Goal: Information Seeking & Learning: Learn about a topic

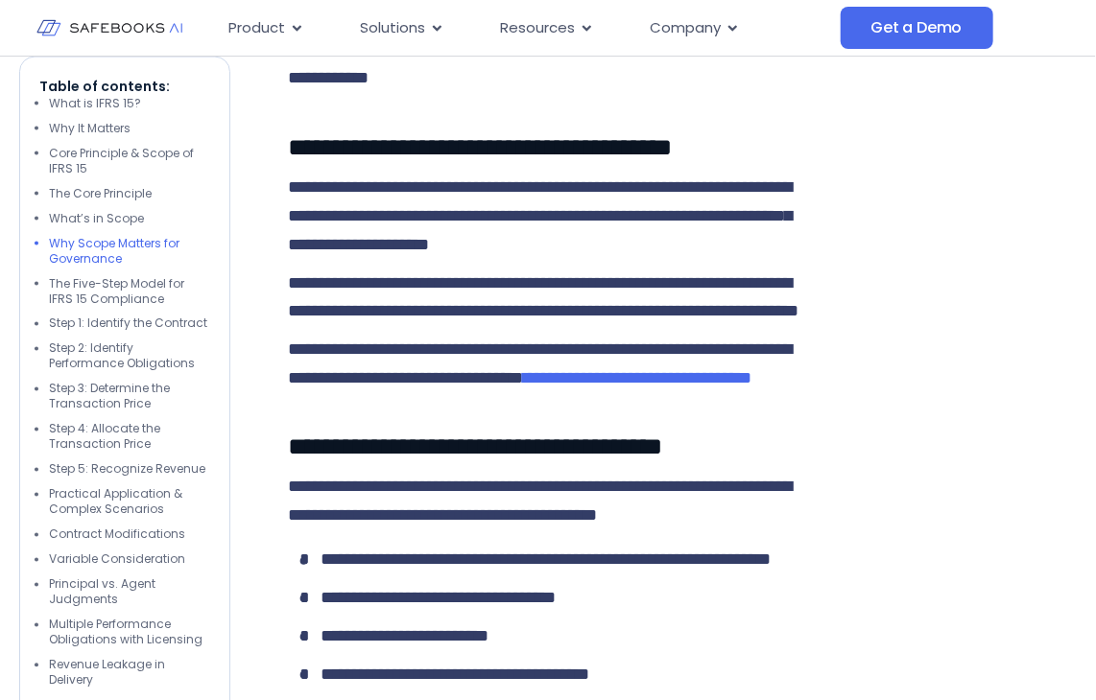
scroll to position [3803, 0]
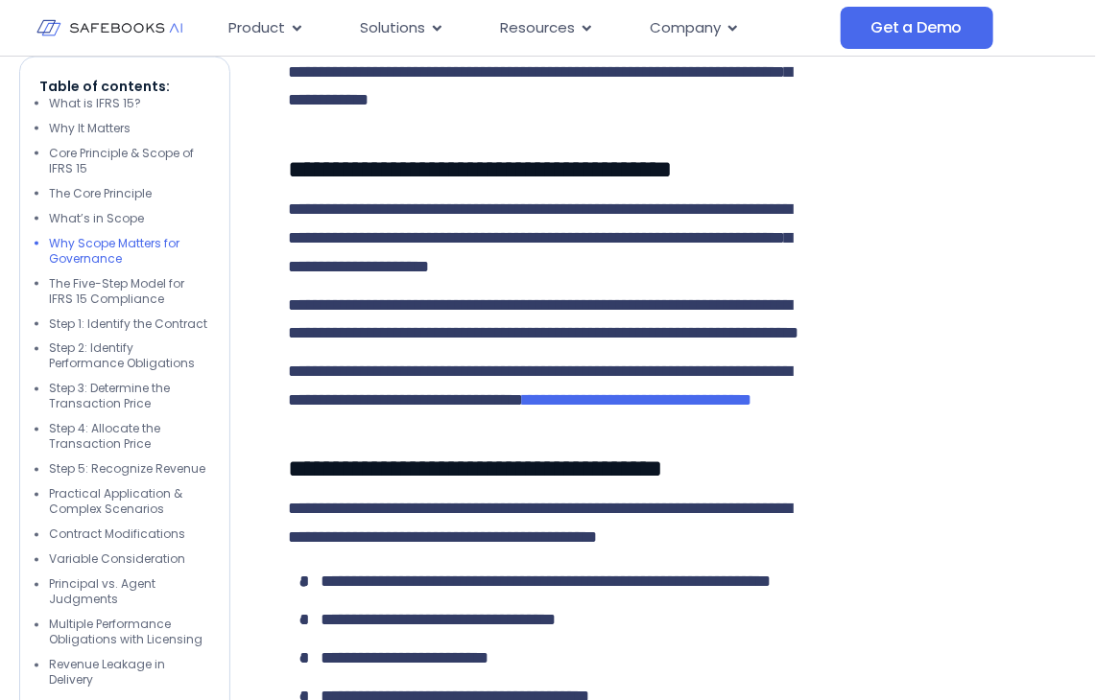
scroll to position [3781, 0]
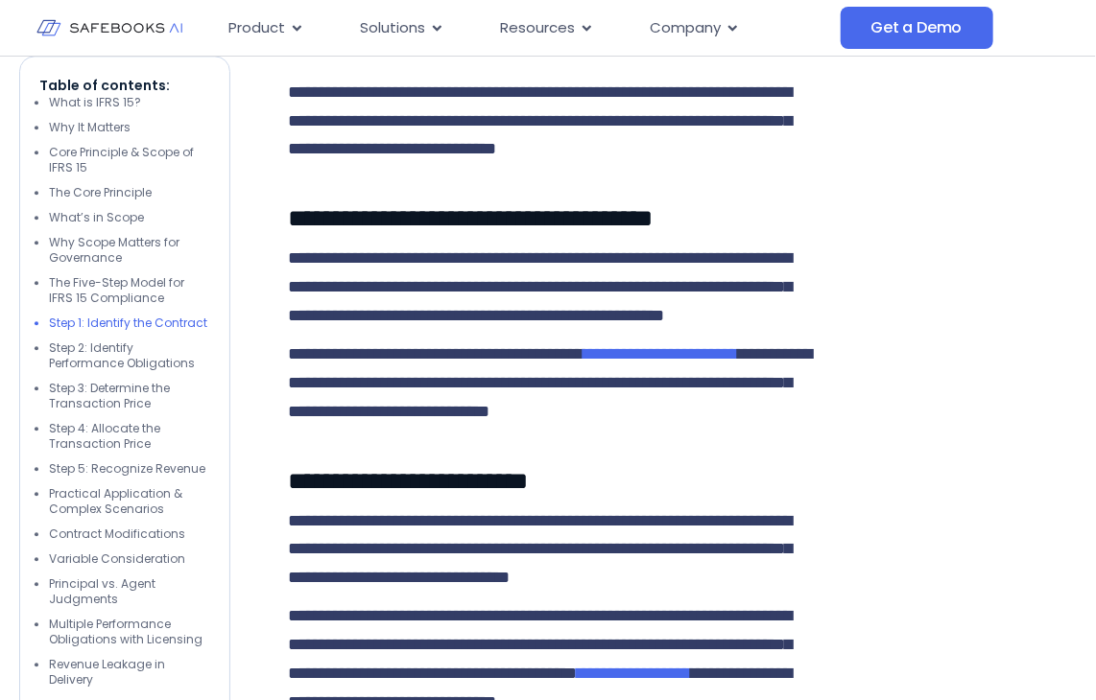
scroll to position [4434, 0]
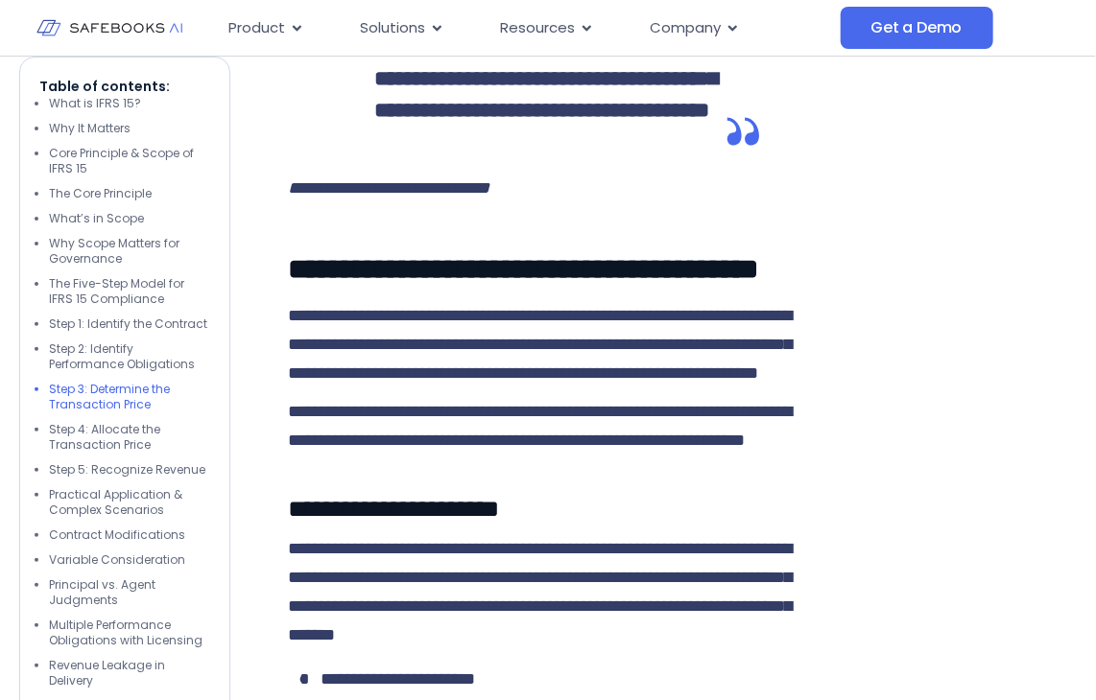
scroll to position [5470, 0]
